Goal: Transaction & Acquisition: Purchase product/service

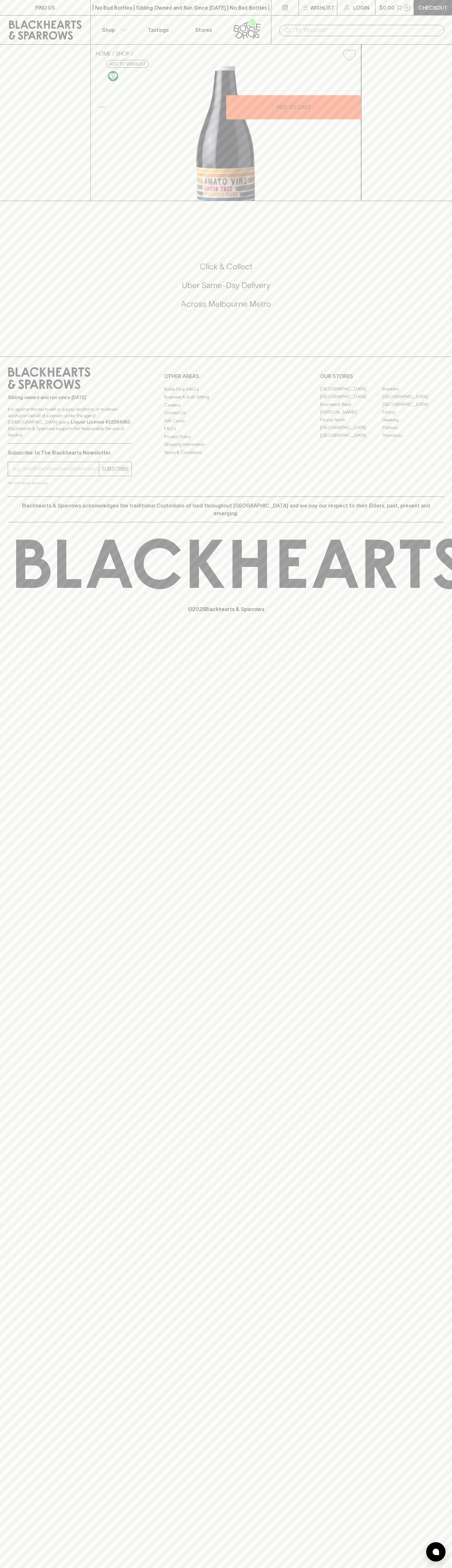
click at [354, 23] on div "​" at bounding box center [361, 30] width 181 height 29
click at [420, 310] on div "Click & Collect Uber Same-Day Delivery Across [GEOGRAPHIC_DATA] Metro" at bounding box center [226, 285] width 436 height 49
click at [301, 1567] on html "FIND US | No Bad Bottles | Sibling Owned and Run Since [DATE] | No Bad Bottles …" at bounding box center [226, 784] width 452 height 1568
click at [30, 36] on icon at bounding box center [45, 30] width 72 height 19
